Goal: Task Accomplishment & Management: Use online tool/utility

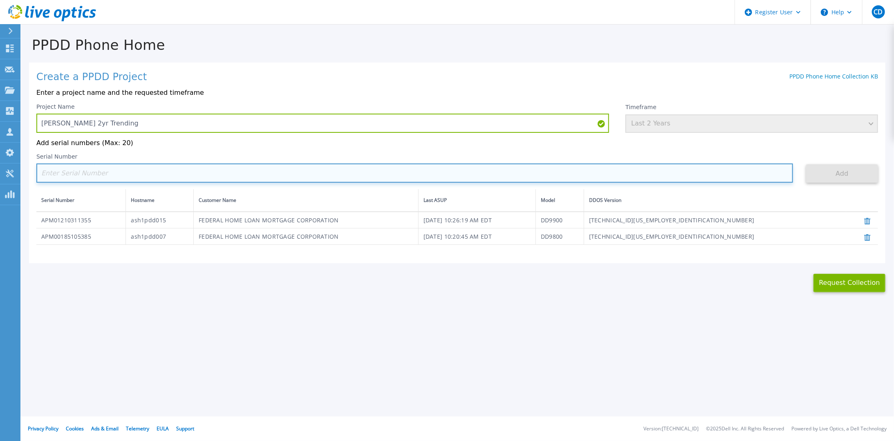
click at [607, 168] on input at bounding box center [414, 172] width 756 height 19
paste input "APM00215000036"
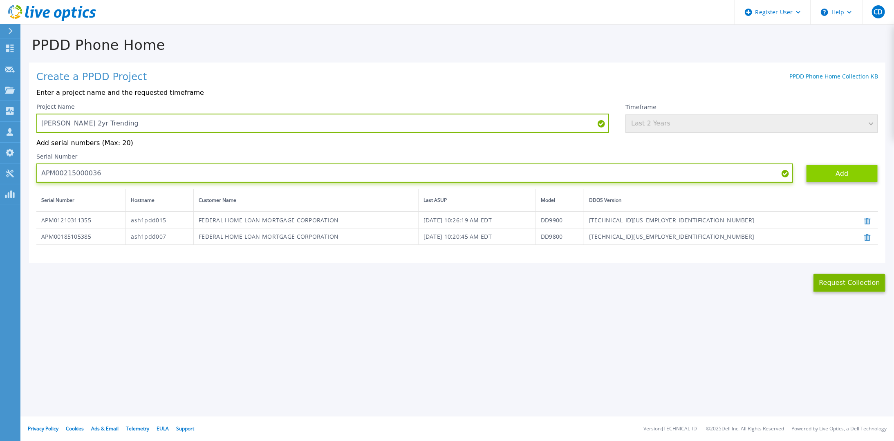
type input "APM00215000036"
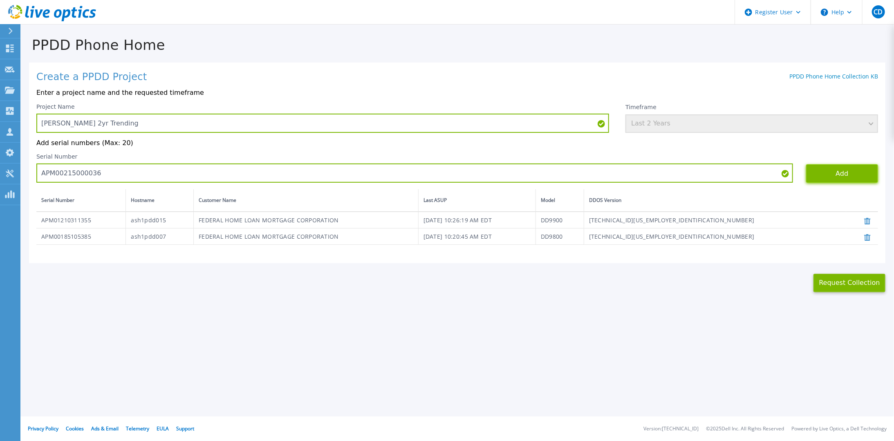
click at [831, 168] on button "Add" at bounding box center [842, 173] width 72 height 18
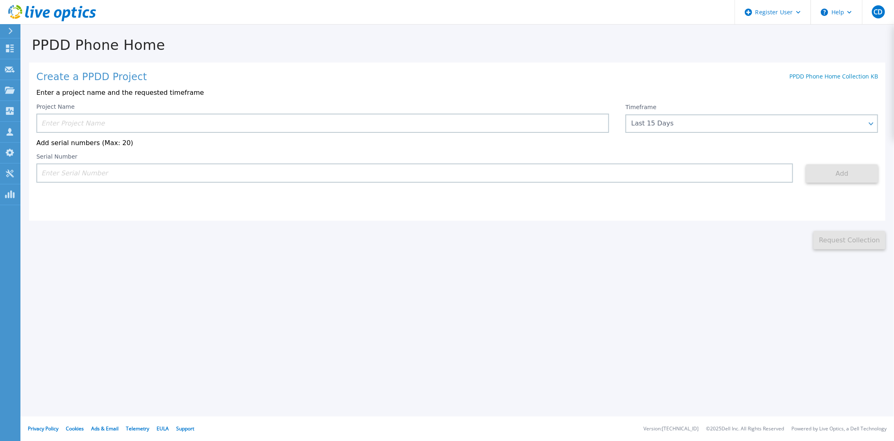
click at [145, 118] on input at bounding box center [322, 123] width 572 height 19
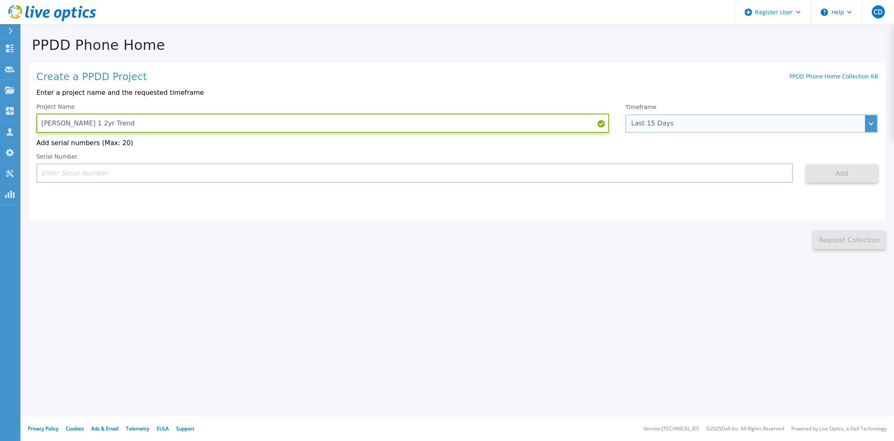
type input "Freddie East 1 2yr Trend"
click at [663, 119] on div "Last 15 Days" at bounding box center [751, 123] width 252 height 18
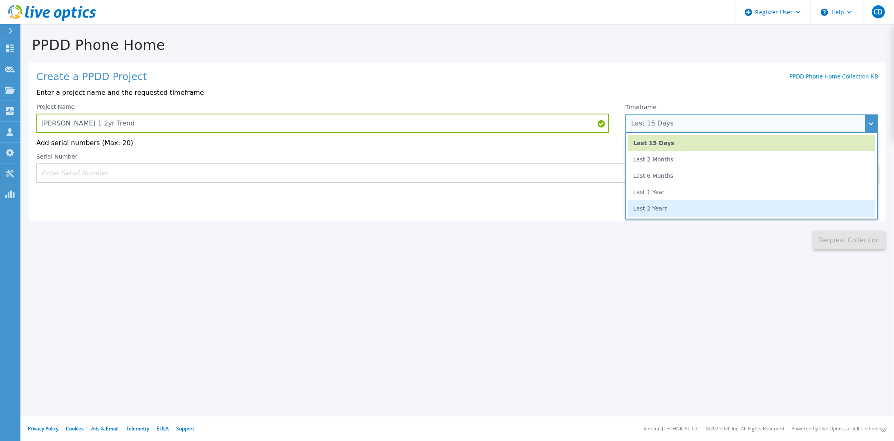
click at [651, 212] on li "Last 2 Years" at bounding box center [751, 208] width 247 height 16
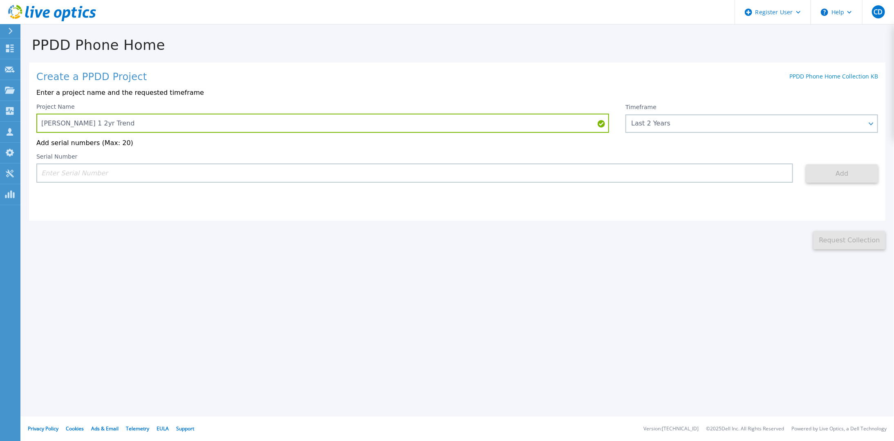
click at [486, 185] on div "Create a PPDD Project PPDD Phone Home Collection KB Enter a project name and th…" at bounding box center [457, 142] width 856 height 158
click at [486, 172] on input at bounding box center [414, 172] width 756 height 19
paste input "APM00185105385"
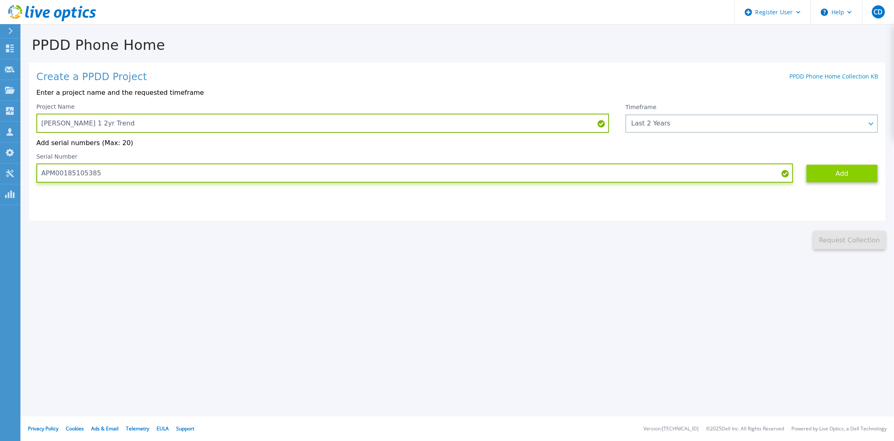
type input "APM00185105385"
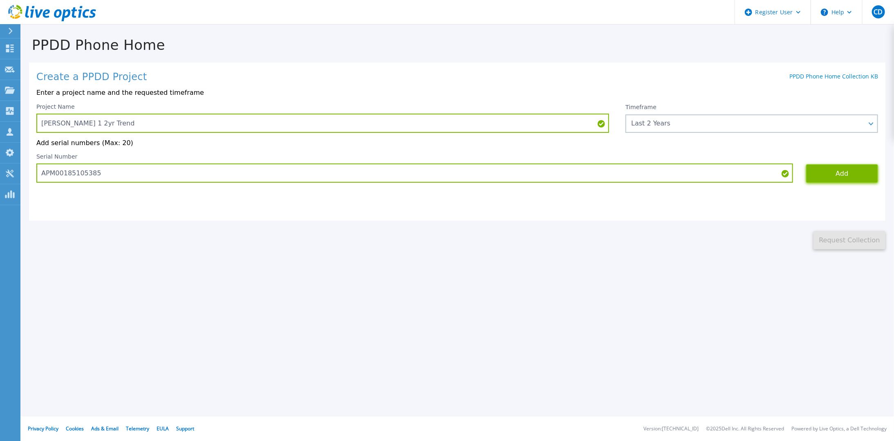
click at [830, 175] on button "Add" at bounding box center [842, 173] width 72 height 18
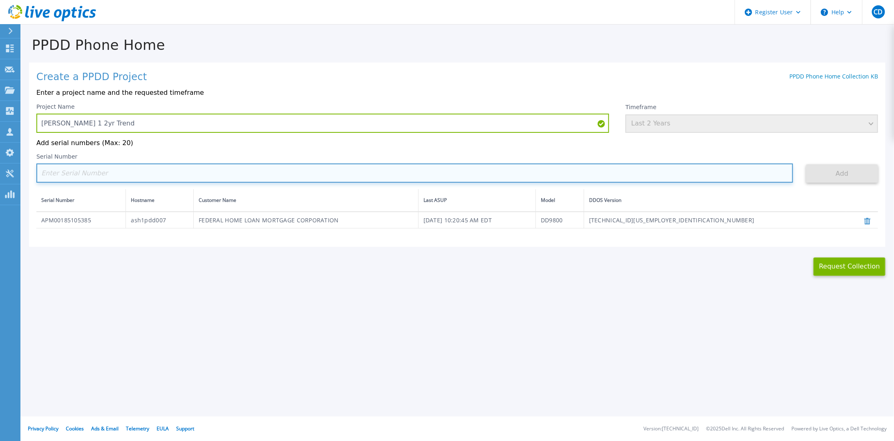
click at [248, 172] on input at bounding box center [414, 172] width 756 height 19
paste input "APM01210311355"
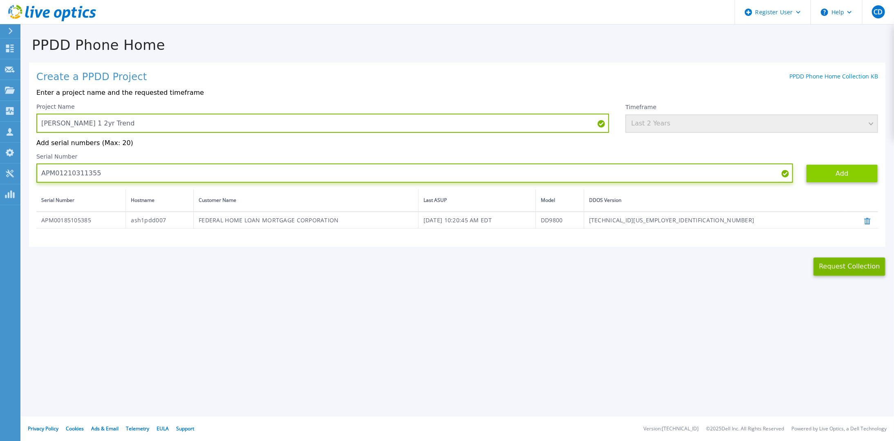
type input "APM01210311355"
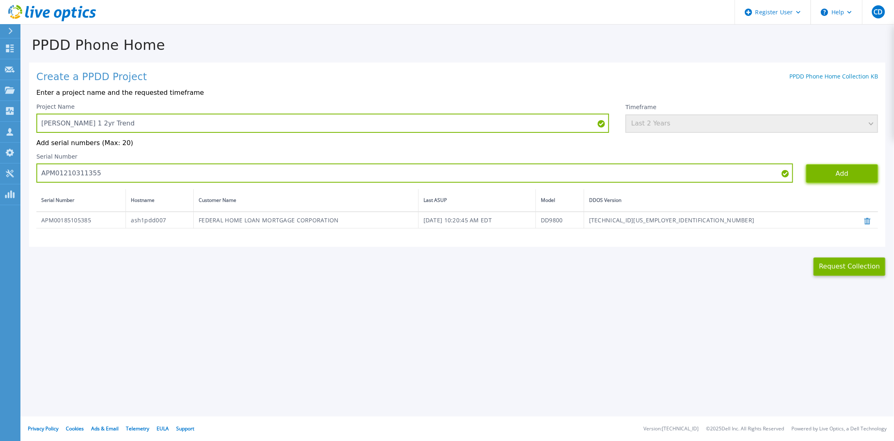
click at [853, 173] on button "Add" at bounding box center [842, 173] width 72 height 18
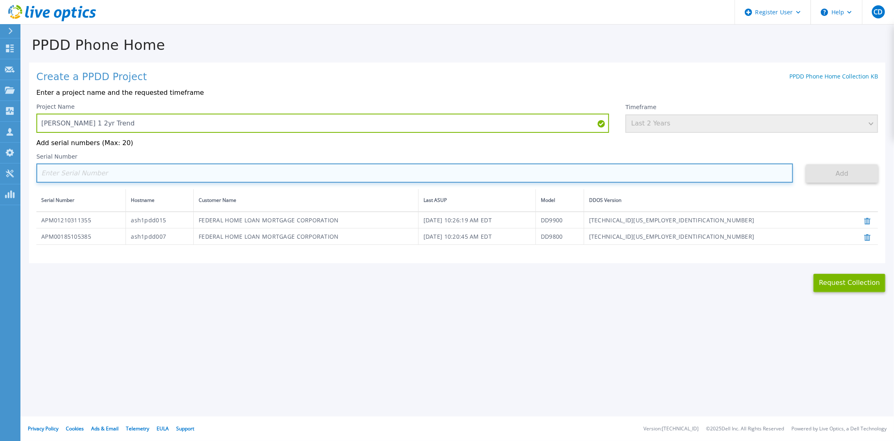
click at [127, 172] on input at bounding box center [414, 172] width 756 height 19
paste input "APM00215000036"
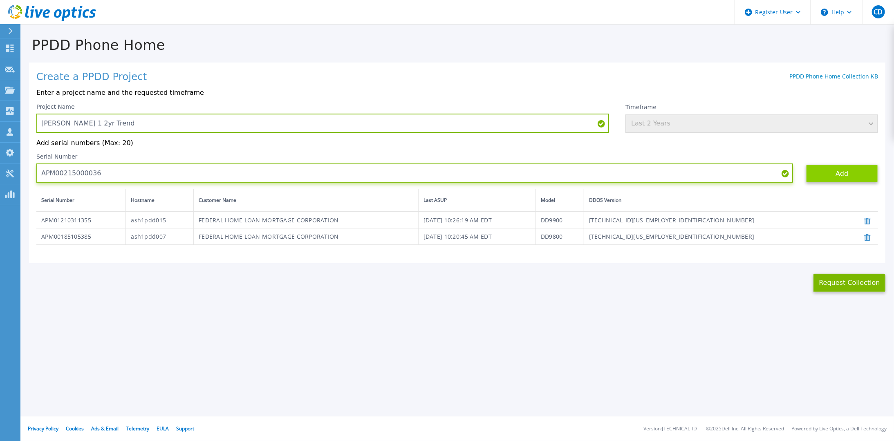
type input "APM00215000036"
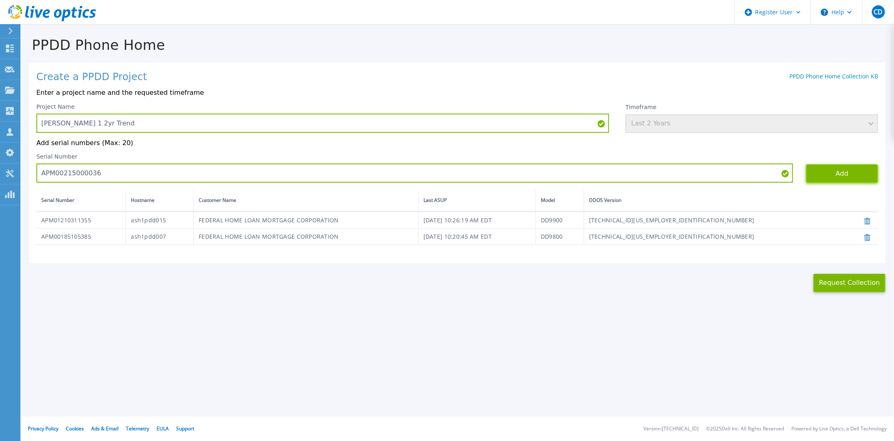
click at [846, 176] on button "Add" at bounding box center [842, 173] width 72 height 18
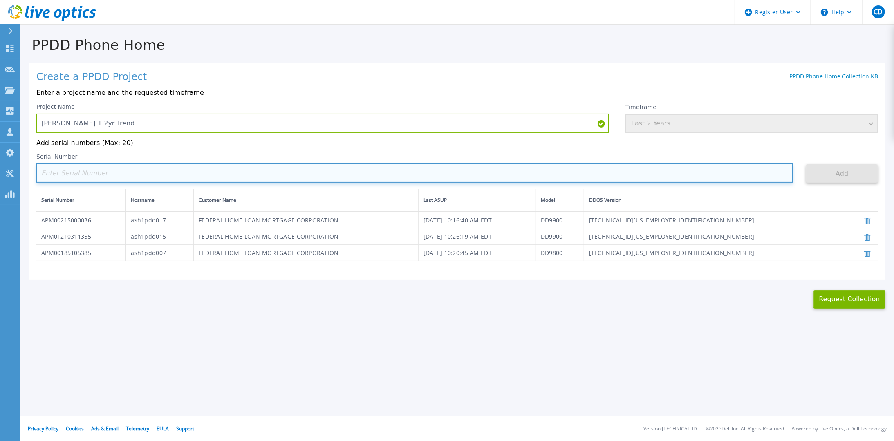
click at [86, 174] on input at bounding box center [414, 172] width 756 height 19
paste input "APX00222310493"
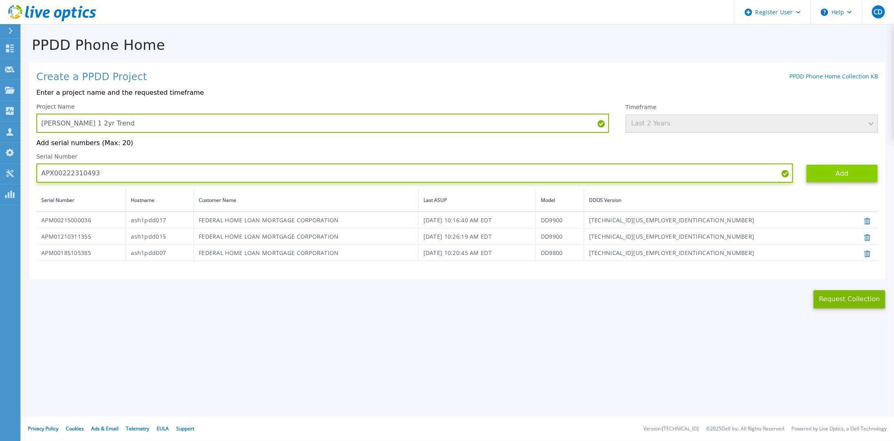
type input "APX00222310493"
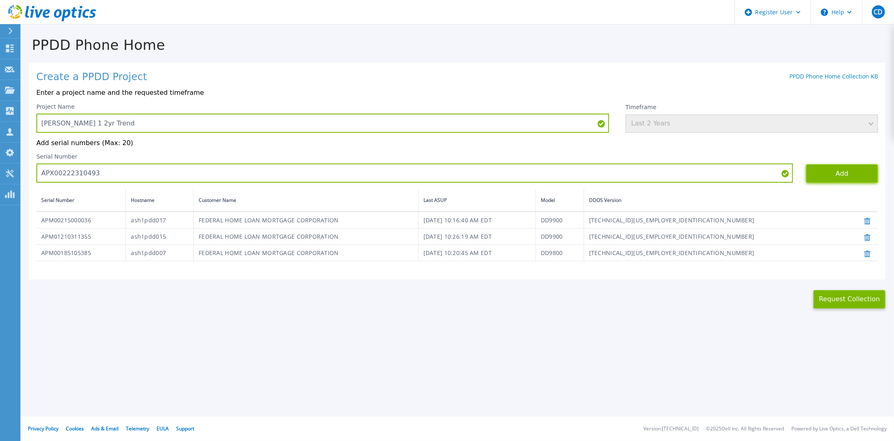
click at [813, 177] on button "Add" at bounding box center [842, 173] width 72 height 18
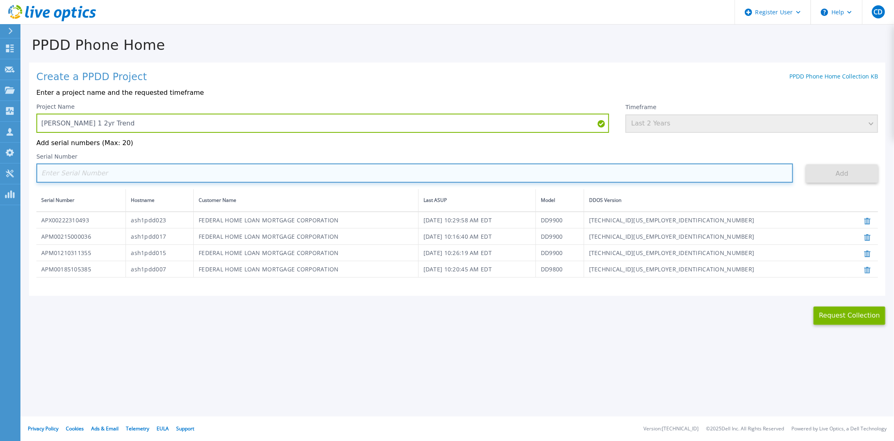
click at [206, 180] on input at bounding box center [414, 172] width 756 height 19
paste input "APX00222310491"
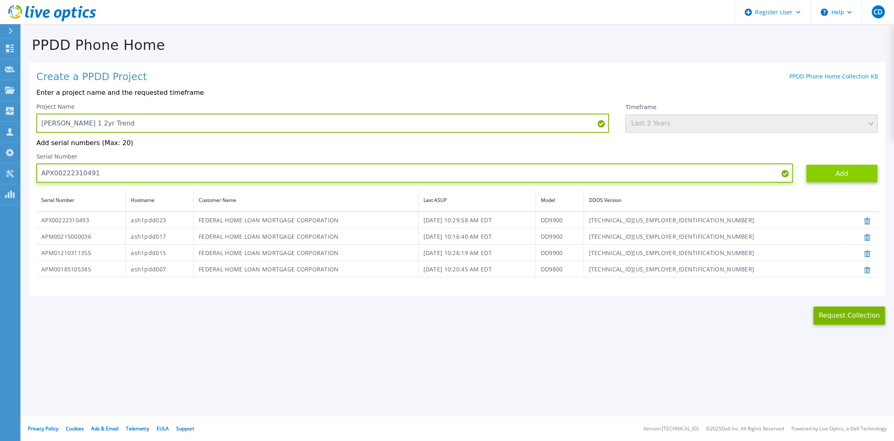
type input "APX00222310491"
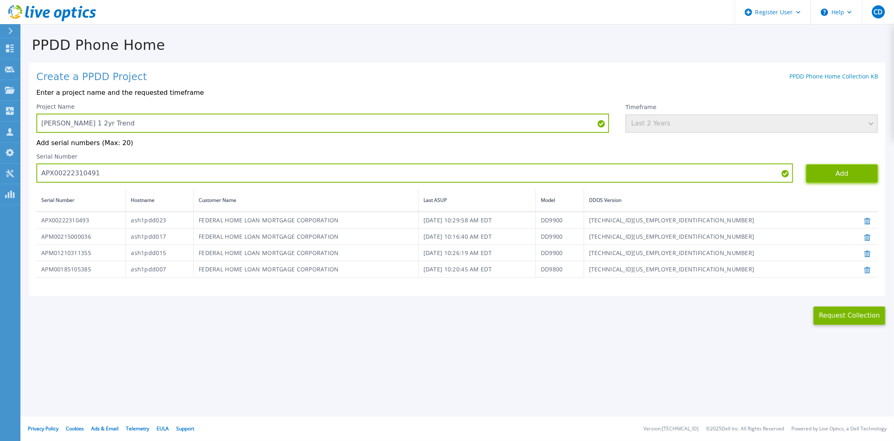
click at [840, 177] on button "Add" at bounding box center [842, 173] width 72 height 18
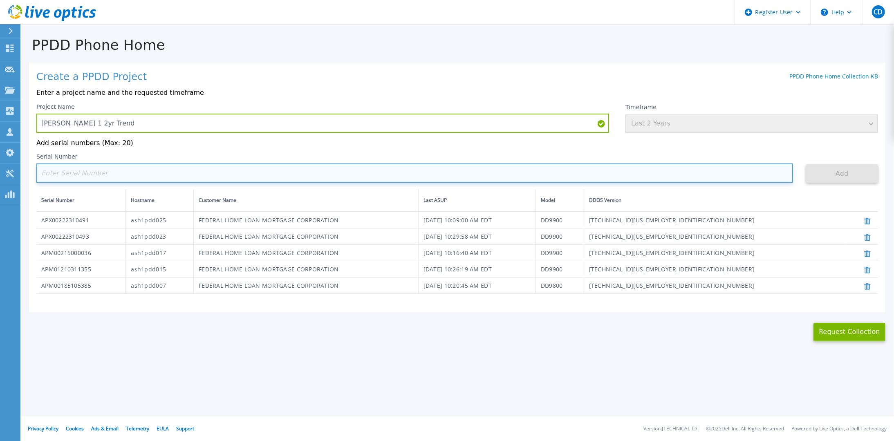
click at [116, 172] on input at bounding box center [414, 172] width 756 height 19
paste input "APX00222312716"
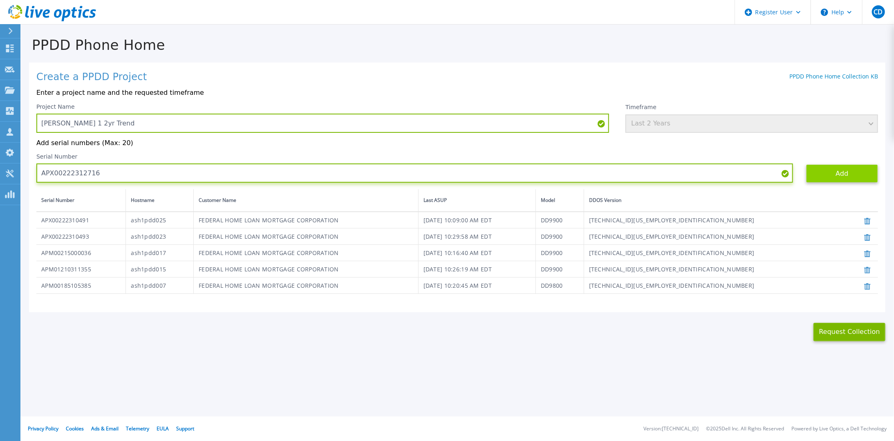
type input "APX00222312716"
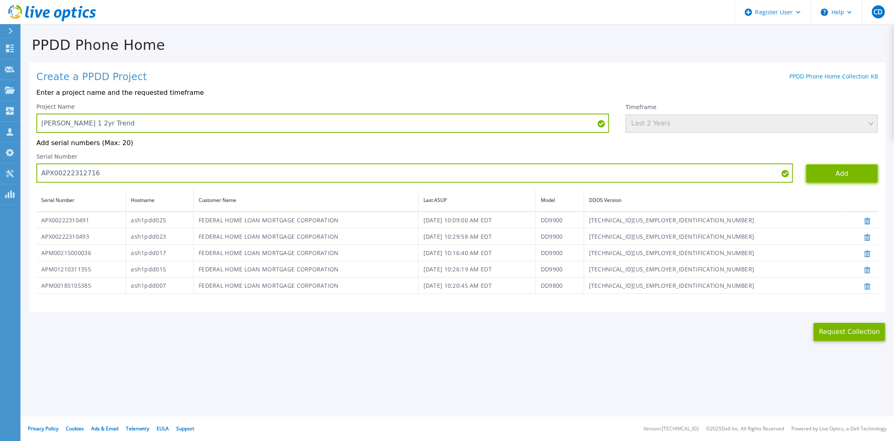
click at [826, 175] on button "Add" at bounding box center [842, 173] width 72 height 18
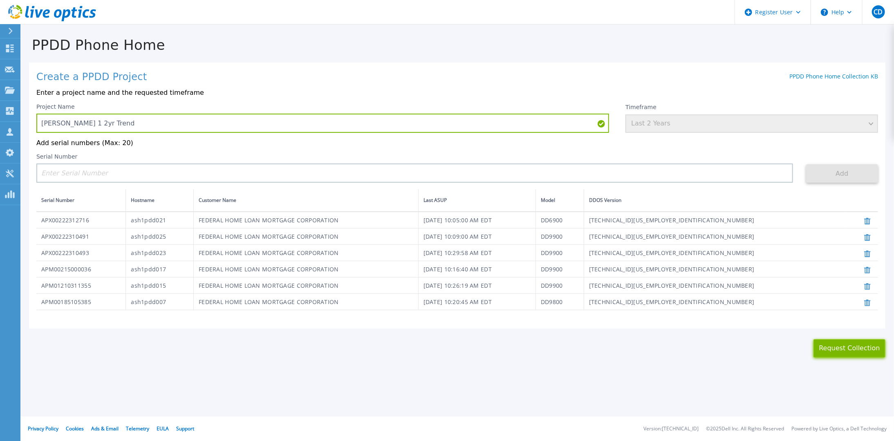
click at [862, 346] on button "Request Collection" at bounding box center [849, 348] width 72 height 18
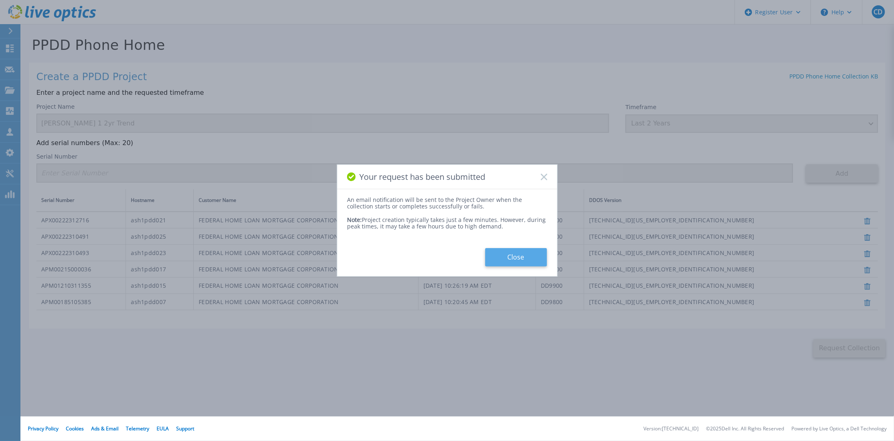
click at [500, 256] on button "Close" at bounding box center [516, 257] width 62 height 18
